Goal: Check status: Check status

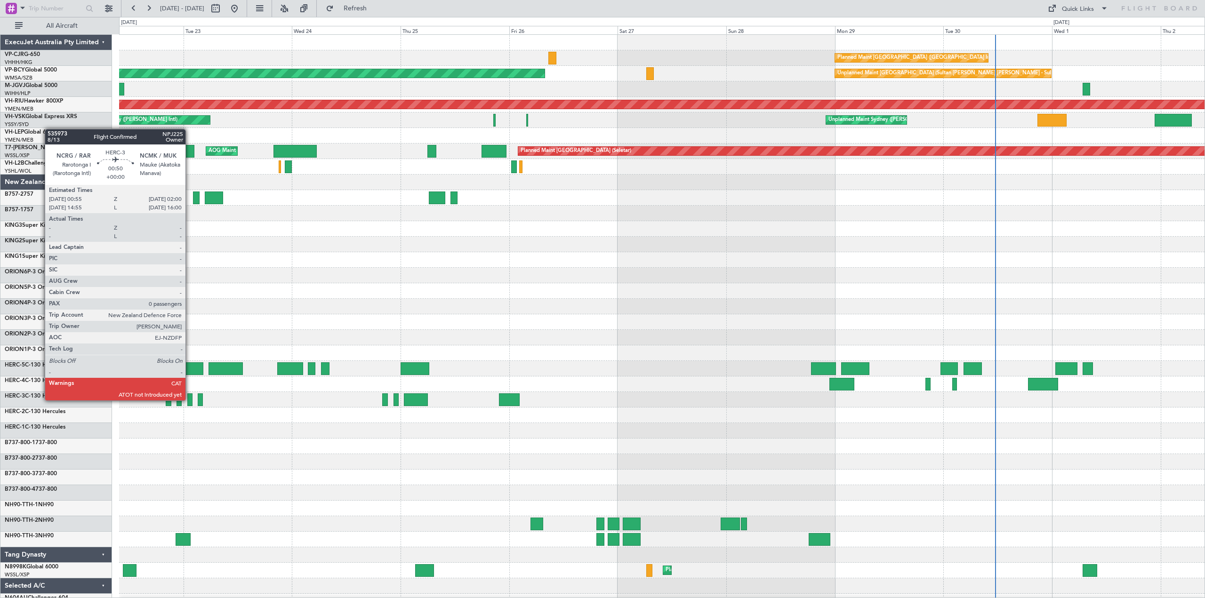
click at [190, 400] on div at bounding box center [189, 399] width 5 height 13
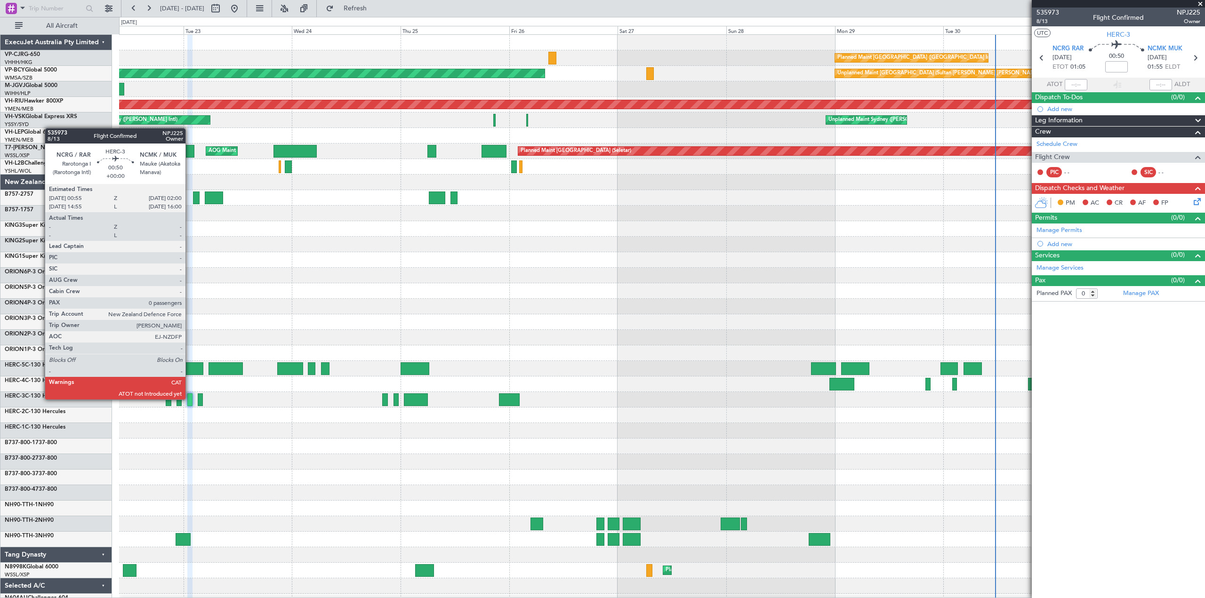
click at [190, 399] on div at bounding box center [189, 399] width 5 height 13
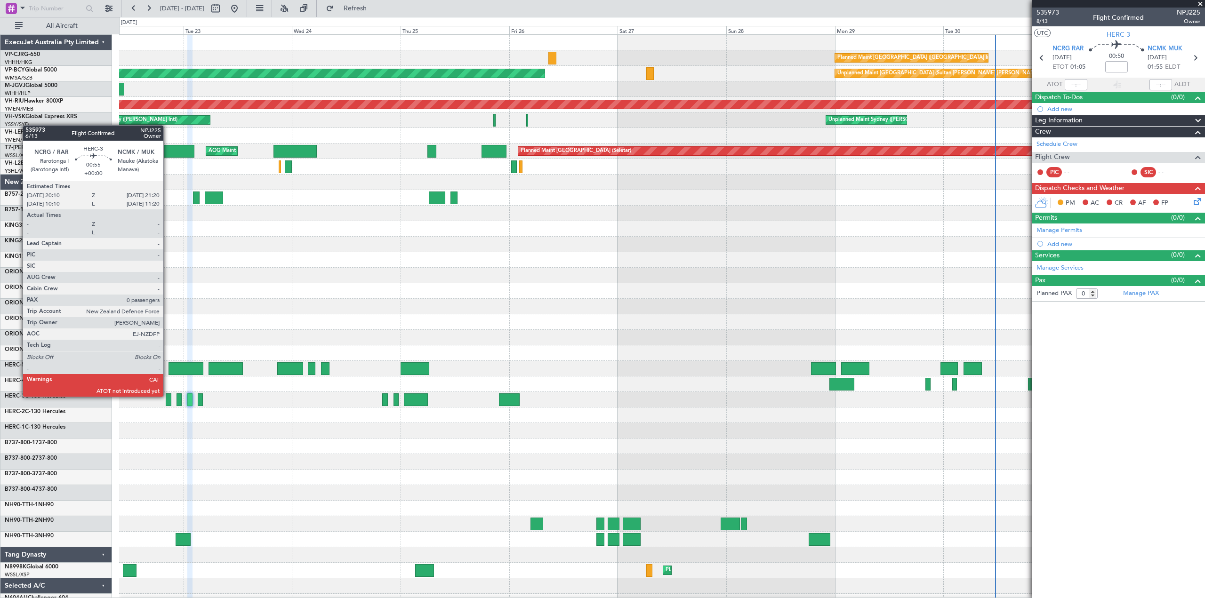
click at [168, 396] on div at bounding box center [169, 399] width 6 height 13
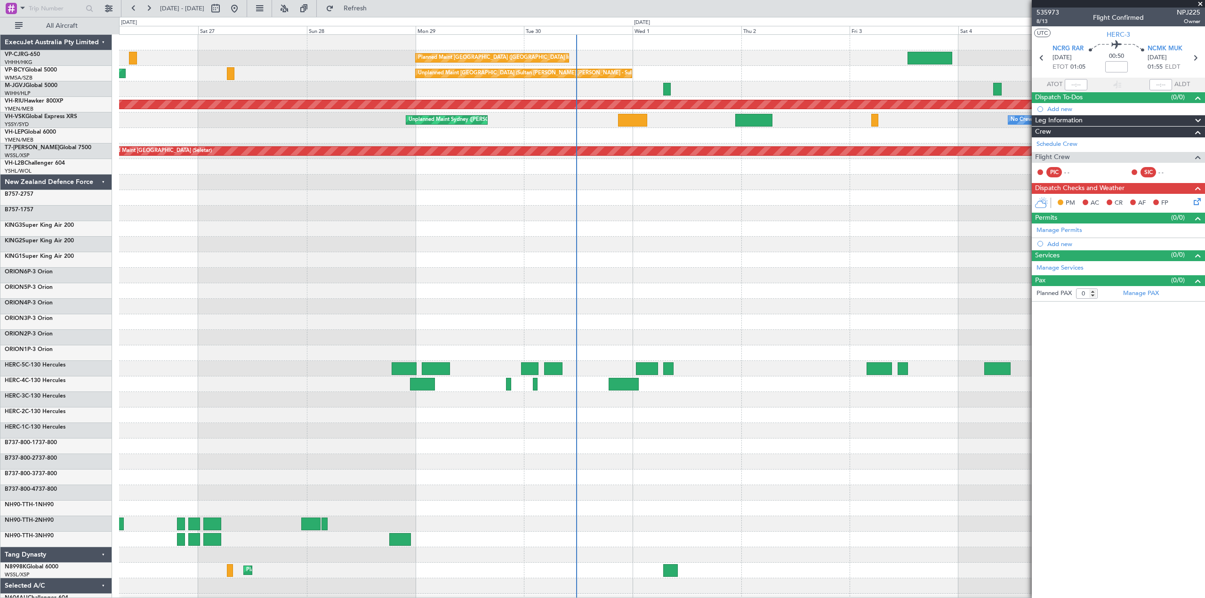
click at [0, 303] on div "Planned Maint [GEOGRAPHIC_DATA] ([GEOGRAPHIC_DATA] Intl) Unplanned Maint [GEOGR…" at bounding box center [602, 307] width 1205 height 581
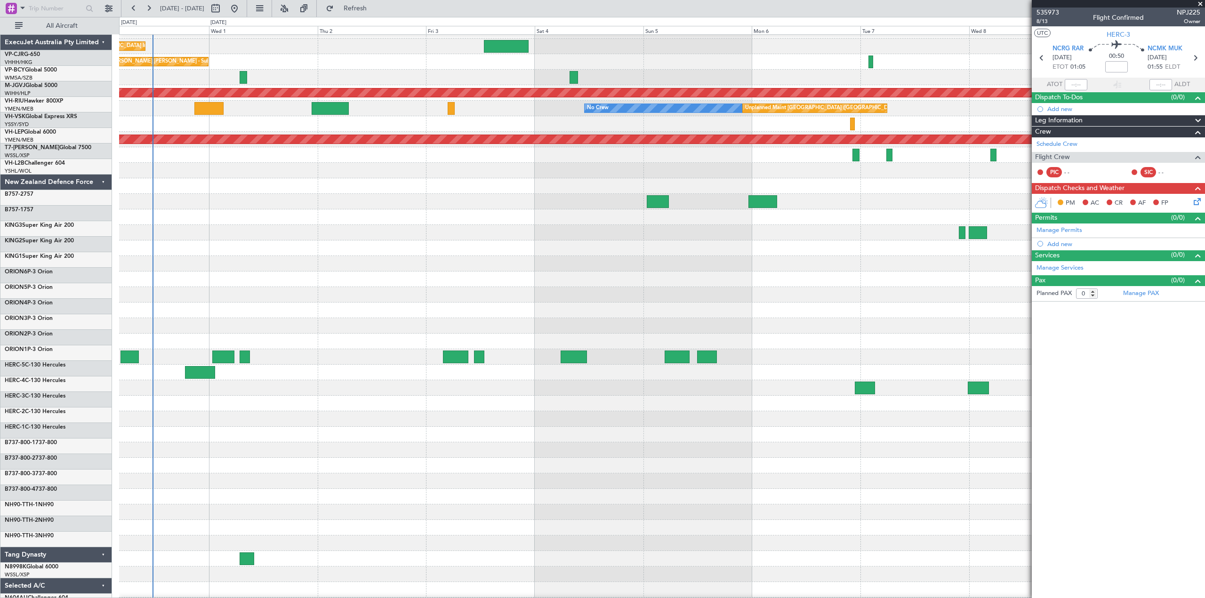
scroll to position [16, 0]
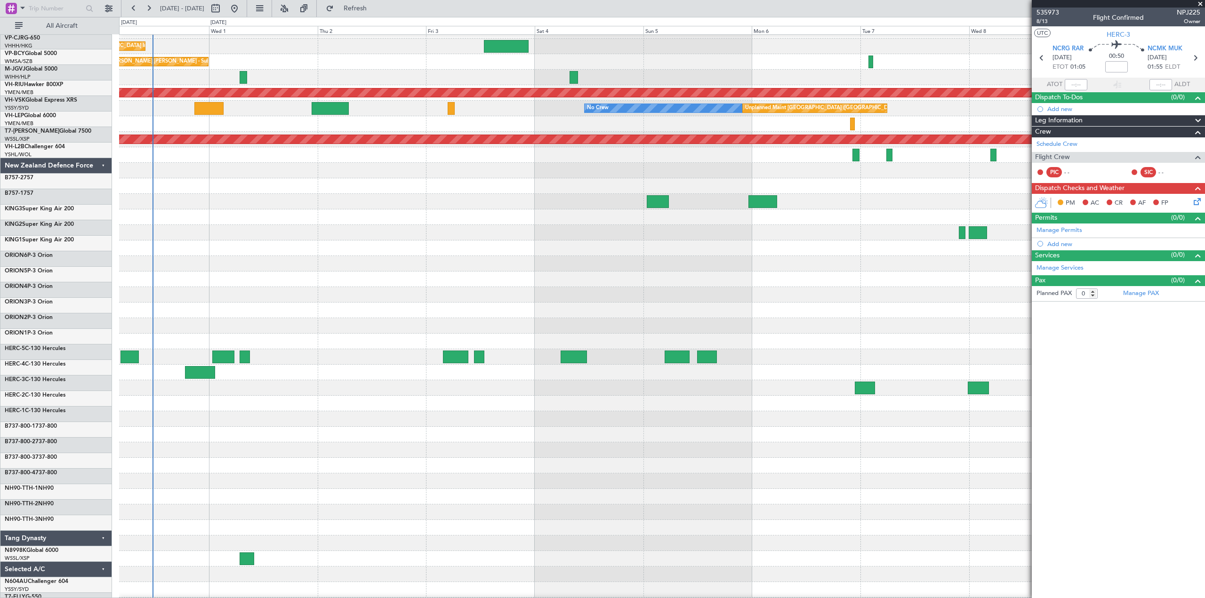
click at [96, 257] on div "Planned Maint [GEOGRAPHIC_DATA] ([GEOGRAPHIC_DATA] Intl) Unplanned Maint [GEOGR…" at bounding box center [602, 307] width 1205 height 581
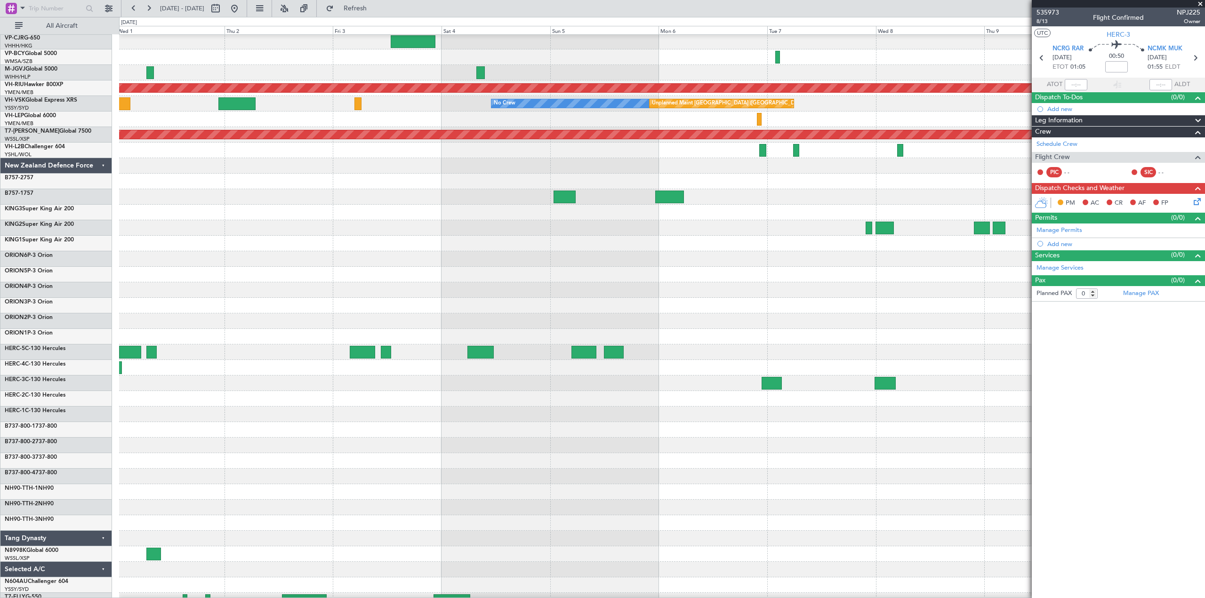
click at [96, 257] on div "ORION6 P-3 Orion" at bounding box center [58, 255] width 107 height 8
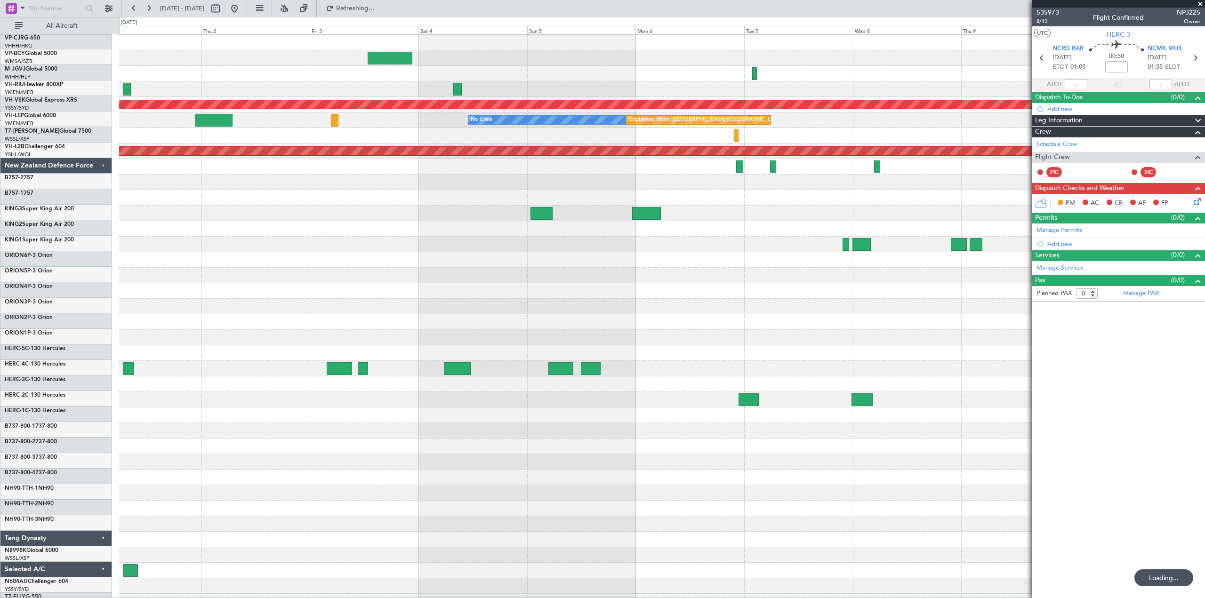
scroll to position [0, 0]
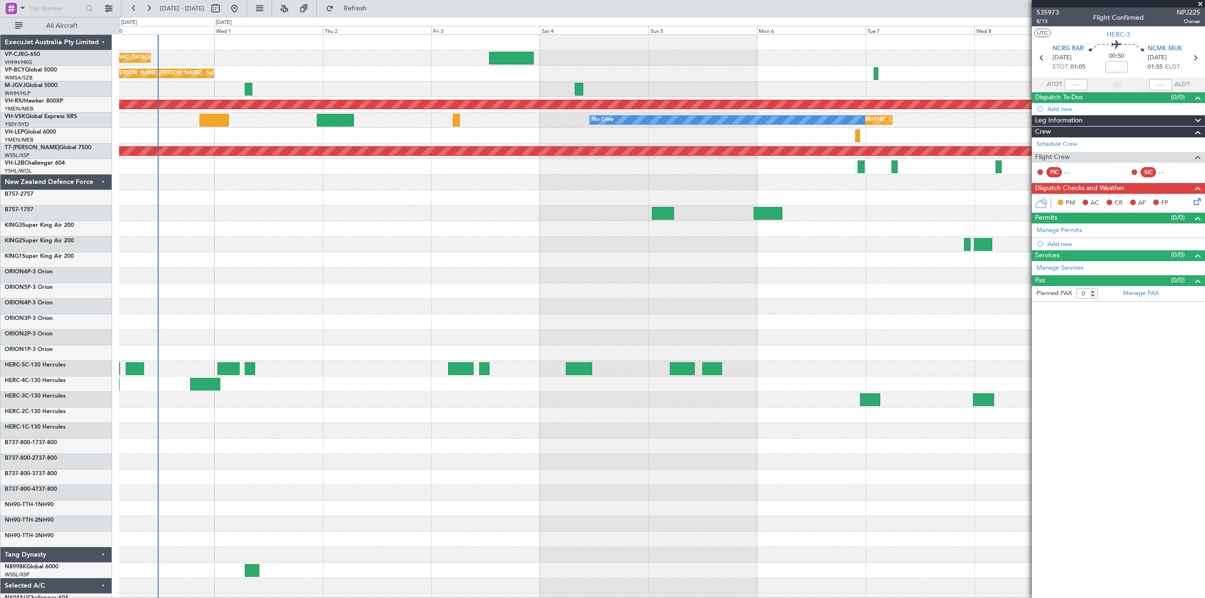
click at [610, 284] on div "Planned Maint [GEOGRAPHIC_DATA] ([GEOGRAPHIC_DATA] Intl) Unplanned Maint [GEOGR…" at bounding box center [661, 353] width 1085 height 637
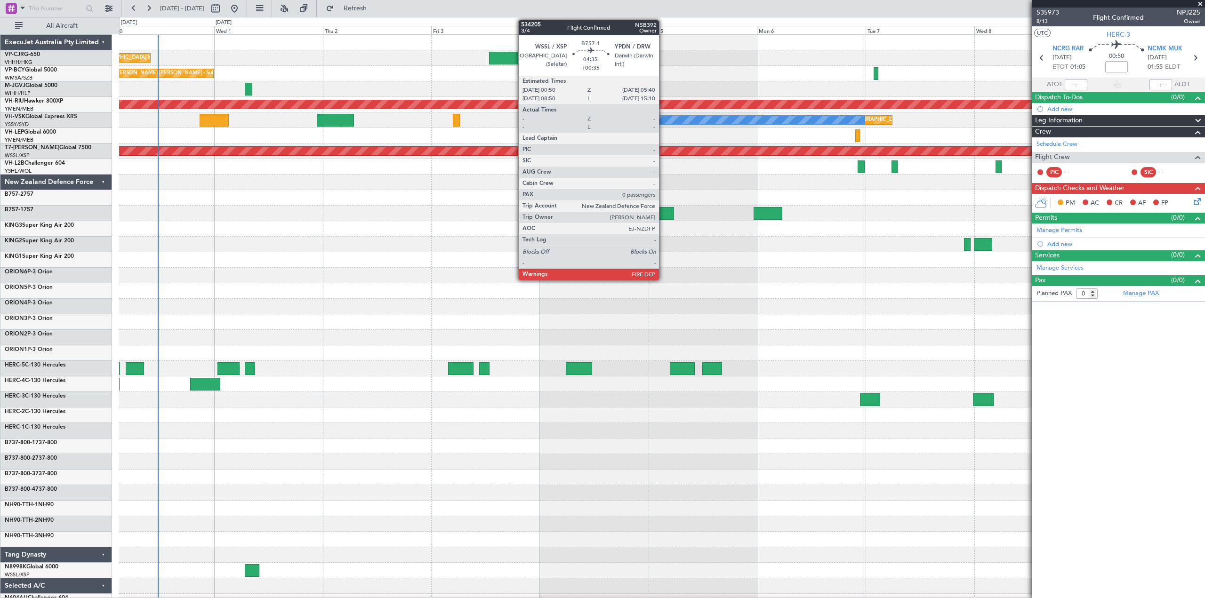
click at [663, 212] on div at bounding box center [663, 213] width 22 height 13
type input "+00:35"
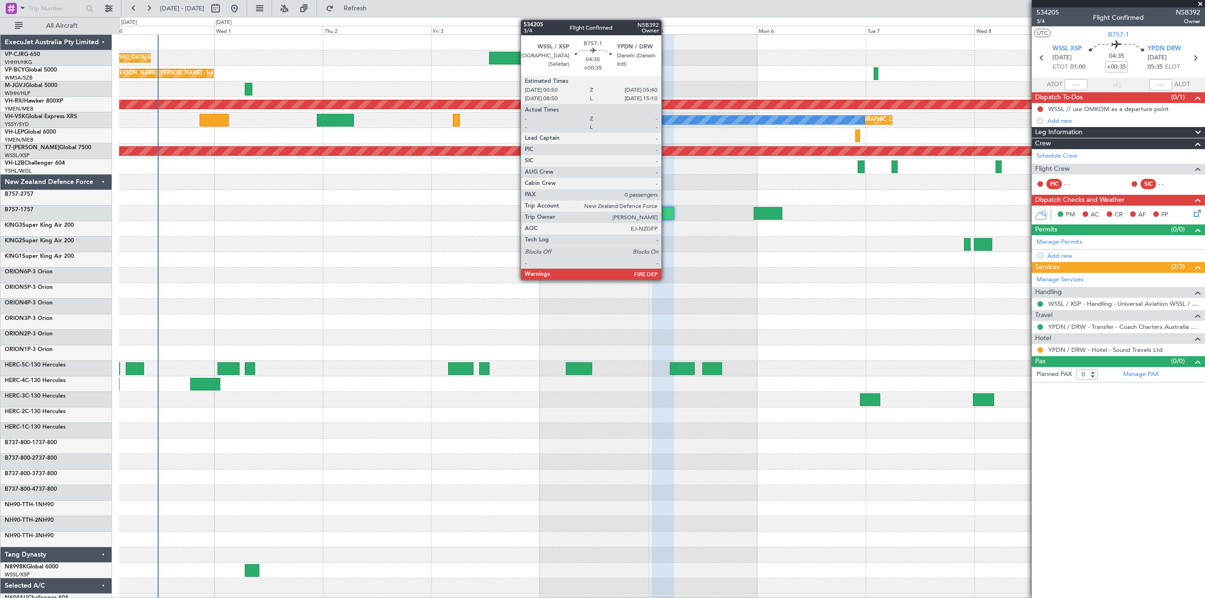
click at [665, 212] on div at bounding box center [663, 213] width 22 height 13
